Goal: Find specific page/section: Find specific page/section

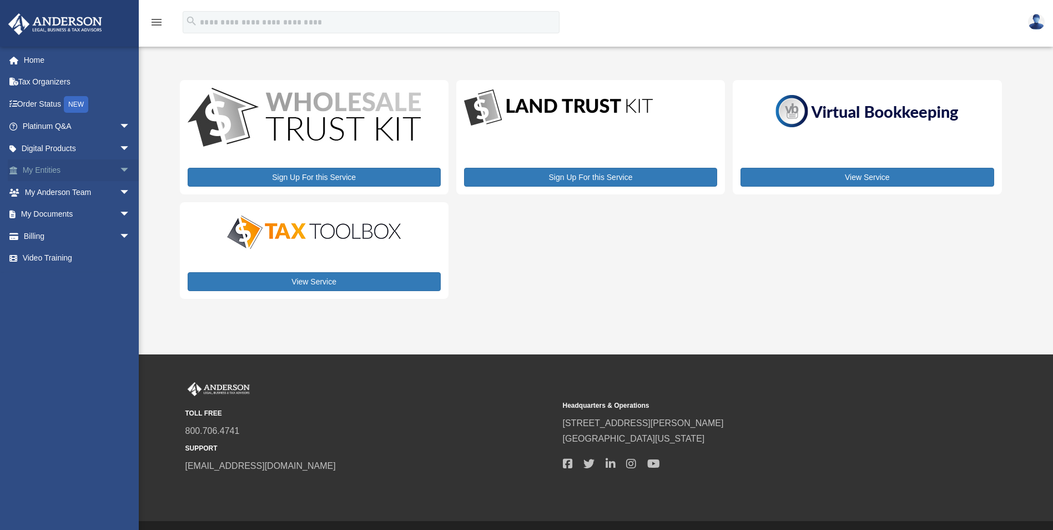
click at [124, 169] on span "arrow_drop_down" at bounding box center [130, 170] width 22 height 23
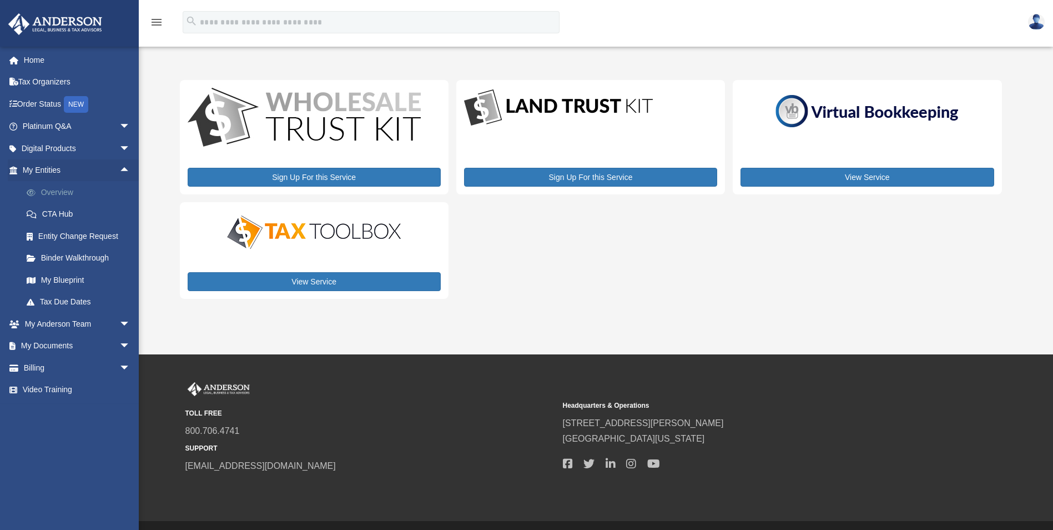
click at [97, 184] on link "Overview" at bounding box center [82, 192] width 132 height 22
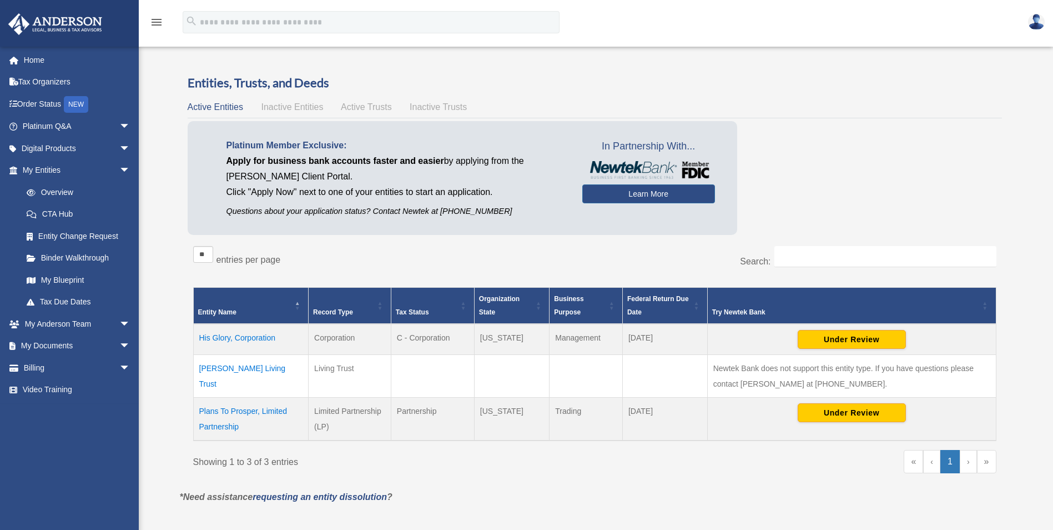
click at [254, 335] on td "His Glory, Corporation" at bounding box center [250, 339] width 115 height 31
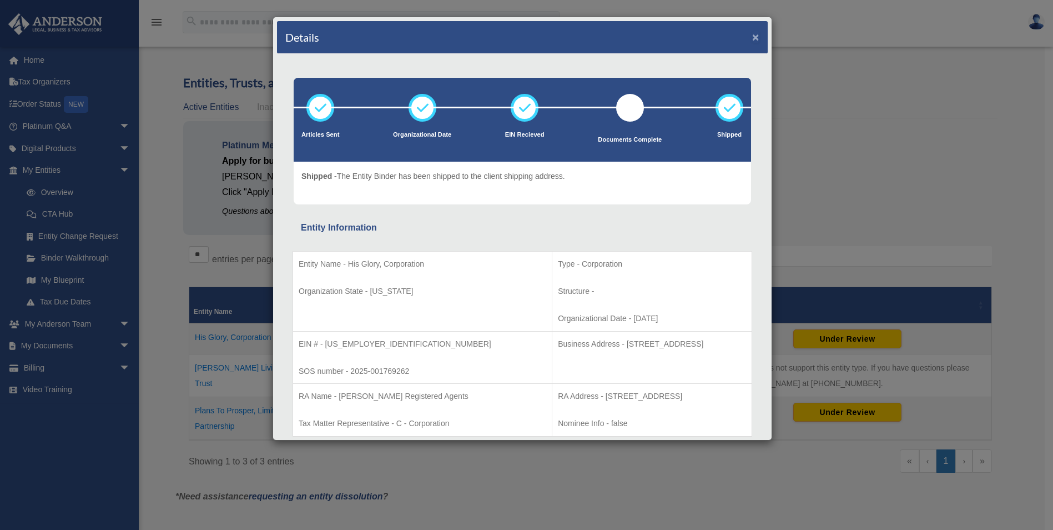
click at [752, 36] on button "×" at bounding box center [755, 37] width 7 height 12
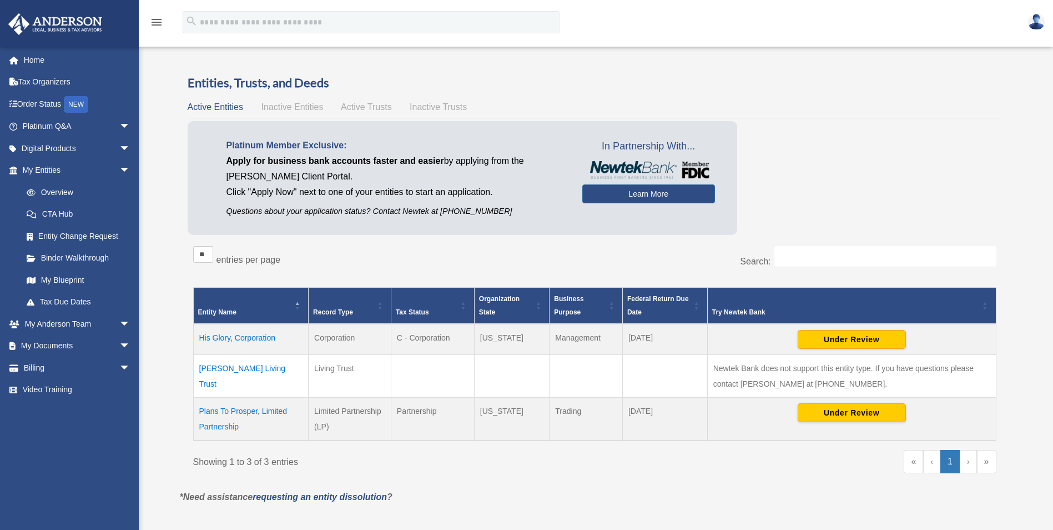
click at [279, 411] on td "Plans To Prosper, Limited Partnership" at bounding box center [250, 418] width 115 height 43
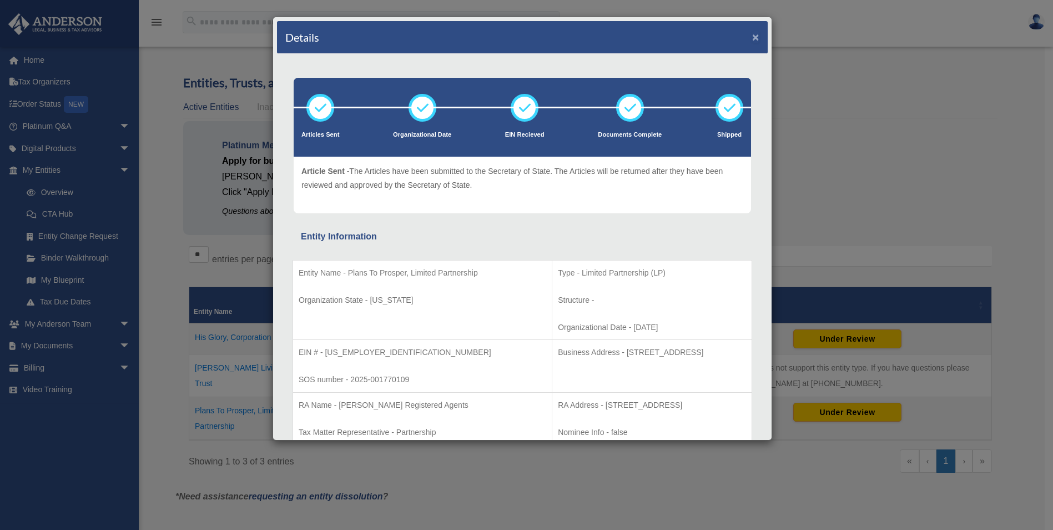
click at [752, 38] on button "×" at bounding box center [755, 37] width 7 height 12
